Goal: Transaction & Acquisition: Book appointment/travel/reservation

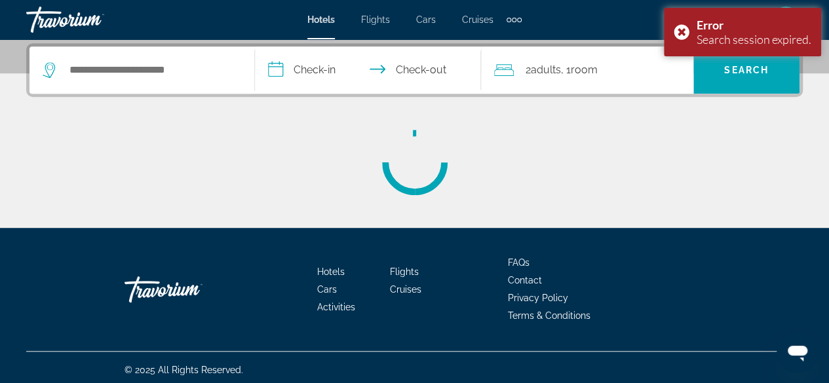
scroll to position [324, 0]
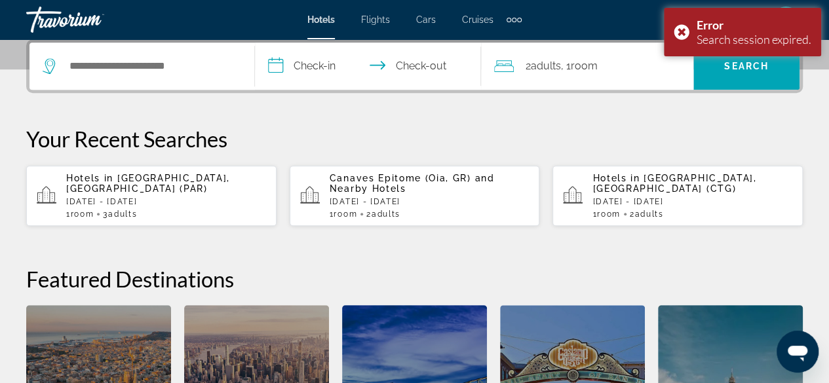
click at [570, 60] on span ", 1 Room rooms" at bounding box center [579, 66] width 37 height 18
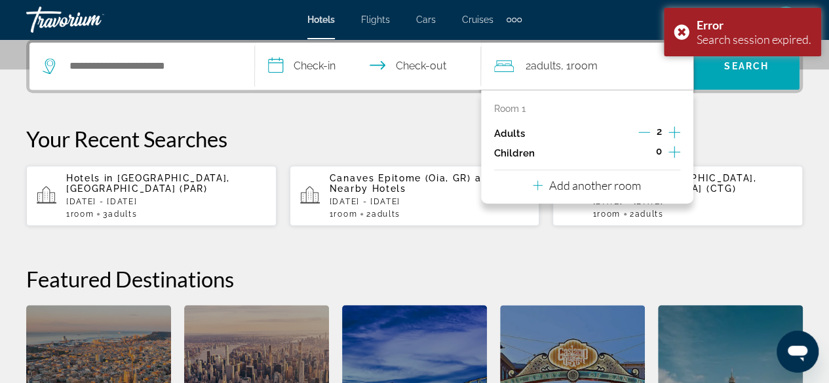
scroll to position [320, 0]
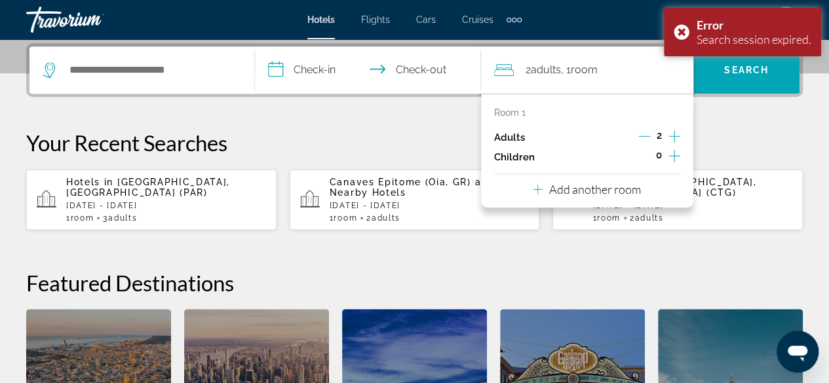
click at [674, 133] on icon "Increment adults" at bounding box center [674, 136] width 12 height 16
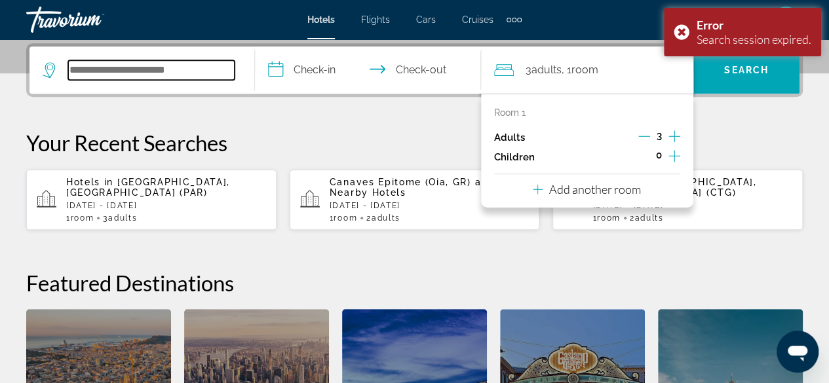
click at [168, 71] on input "Search widget" at bounding box center [151, 70] width 166 height 20
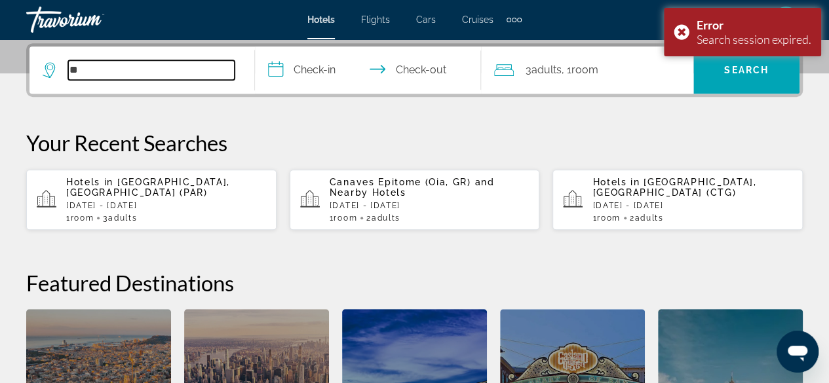
type input "*"
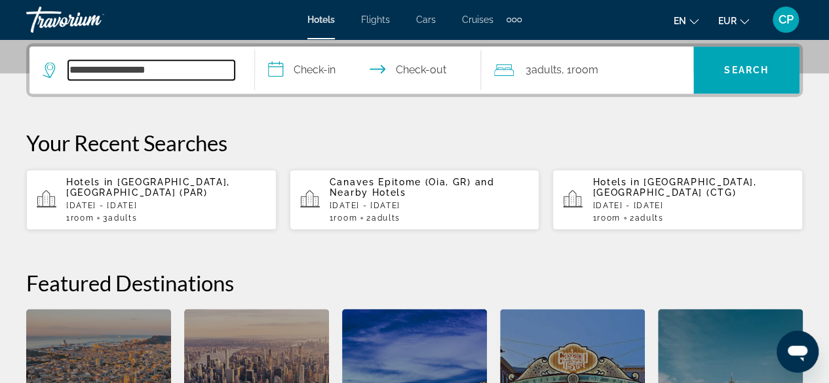
type input "**********"
